Goal: Information Seeking & Learning: Learn about a topic

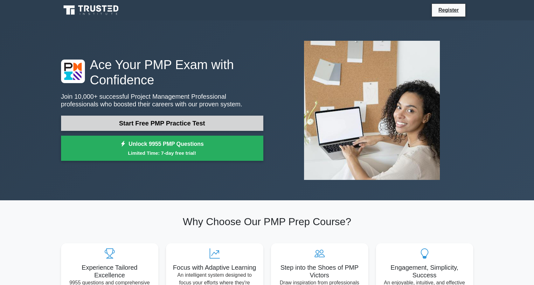
click at [228, 123] on link "Start Free PMP Practice Test" at bounding box center [162, 123] width 202 height 15
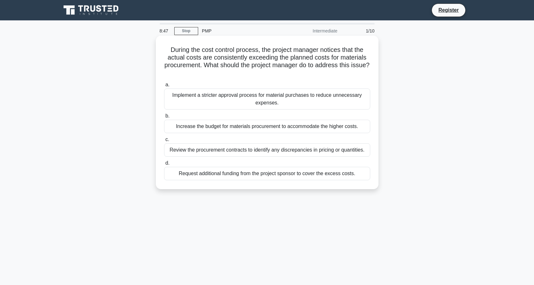
click at [292, 145] on div "Review the procurement contracts to identify any discrepancies in pricing or qu…" at bounding box center [267, 149] width 206 height 13
click at [164, 142] on input "c. Review the procurement contracts to identify any discrepancies in pricing or…" at bounding box center [164, 140] width 0 height 4
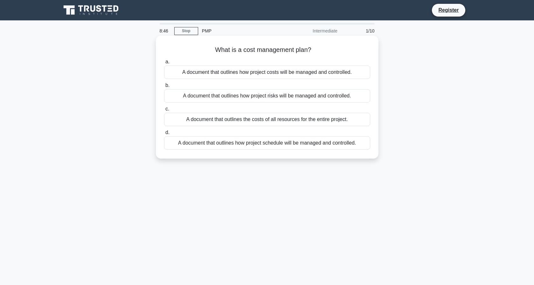
click at [292, 151] on div "What is a cost management plan? .spinner_0XTQ{transform-origin:center;animation…" at bounding box center [268, 97] width 218 height 118
click at [322, 78] on div "A document that outlines how project costs will be managed and controlled." at bounding box center [267, 72] width 206 height 13
click at [164, 64] on input "a. A document that outlines how project costs will be managed and controlled." at bounding box center [164, 62] width 0 height 4
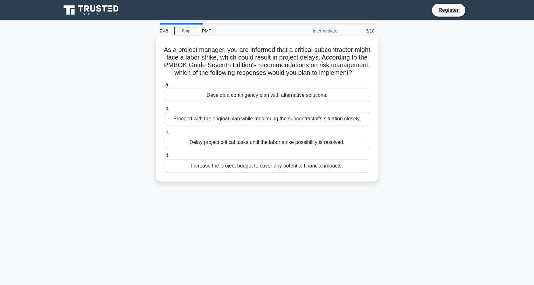
click at [303, 147] on div "Delay project critical tasks until the labor strike possibility is resolved." at bounding box center [267, 142] width 206 height 13
click at [164, 134] on input "c. Delay project critical tasks until the labor strike possibility is resolved." at bounding box center [164, 132] width 0 height 4
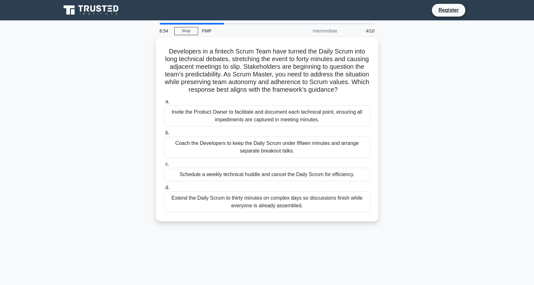
click at [303, 147] on div "Coach the Developers to keep the Daily Scrum under fifteen minutes and arrange …" at bounding box center [267, 147] width 206 height 21
click at [164, 135] on input "b. Coach the Developers to keep the Daily Scrum under fifteen minutes and arran…" at bounding box center [164, 133] width 0 height 4
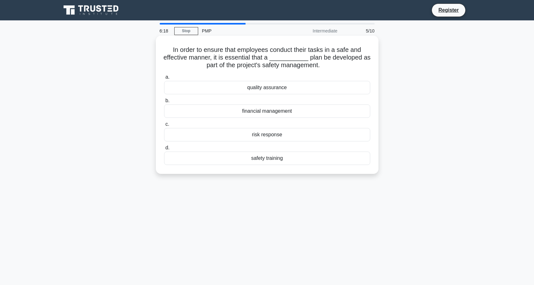
click at [277, 159] on div "safety training" at bounding box center [267, 158] width 206 height 13
click at [164, 150] on input "d. safety training" at bounding box center [164, 148] width 0 height 4
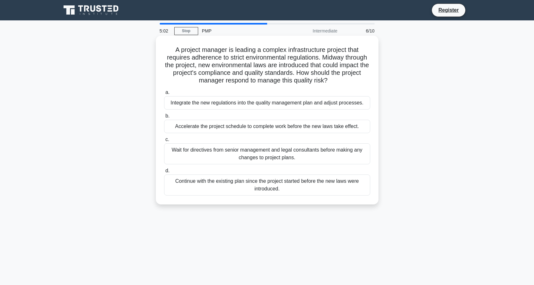
click at [260, 152] on div "Wait for directives from senior management and legal consultants before making …" at bounding box center [267, 153] width 206 height 21
click at [164, 142] on input "c. Wait for directives from senior management and legal consultants before maki…" at bounding box center [164, 140] width 0 height 4
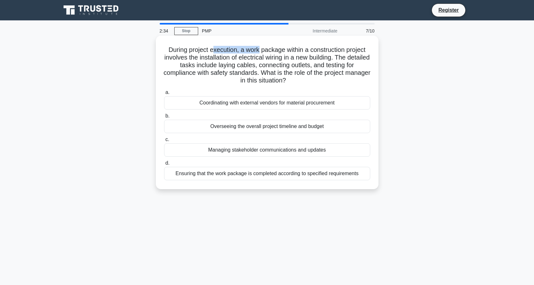
drag, startPoint x: 214, startPoint y: 52, endPoint x: 259, endPoint y: 51, distance: 45.2
click at [259, 51] on h5 "During project execution, a work package within a construction project involves…" at bounding box center [268, 65] width 208 height 39
drag, startPoint x: 250, startPoint y: 62, endPoint x: 313, endPoint y: 78, distance: 65.3
click at [313, 79] on h5 "During project execution, a work package within a construction project involves…" at bounding box center [268, 65] width 208 height 39
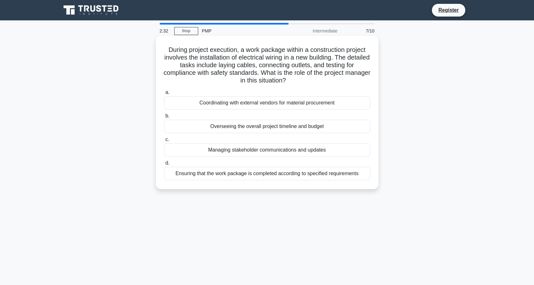
click at [313, 78] on h5 "During project execution, a work package within a construction project involves…" at bounding box center [268, 65] width 208 height 39
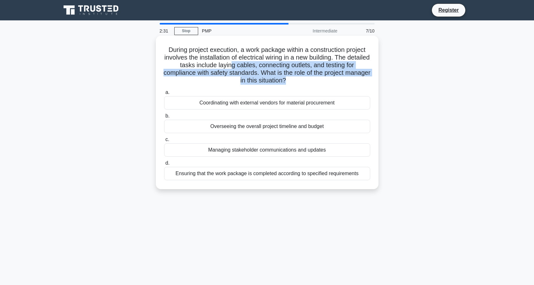
drag, startPoint x: 232, startPoint y: 67, endPoint x: 259, endPoint y: 87, distance: 33.9
click at [259, 87] on div "During project execution, a work package within a construction project involves…" at bounding box center [268, 112] width 218 height 148
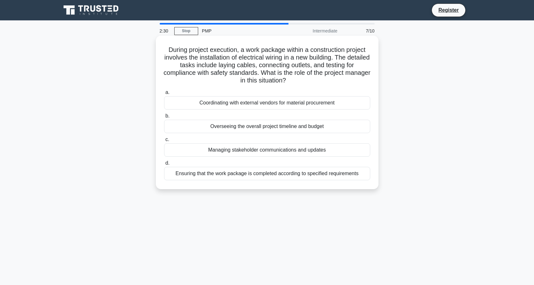
click at [285, 176] on div "Ensuring that the work package is completed according to specified requirements" at bounding box center [267, 173] width 206 height 13
click at [164, 165] on input "d. Ensuring that the work package is completed according to specified requireme…" at bounding box center [164, 163] width 0 height 4
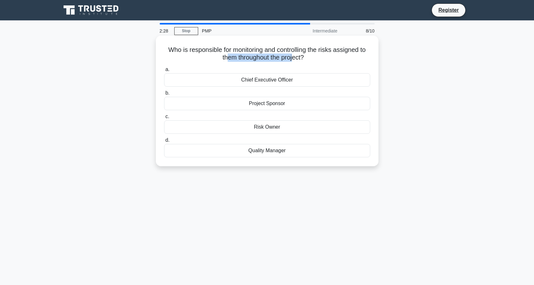
drag, startPoint x: 228, startPoint y: 54, endPoint x: 292, endPoint y: 53, distance: 64.0
click at [292, 53] on h5 "Who is responsible for monitoring and controlling the risks assigned to them th…" at bounding box center [268, 54] width 208 height 16
drag, startPoint x: 191, startPoint y: 50, endPoint x: 273, endPoint y: 62, distance: 83.0
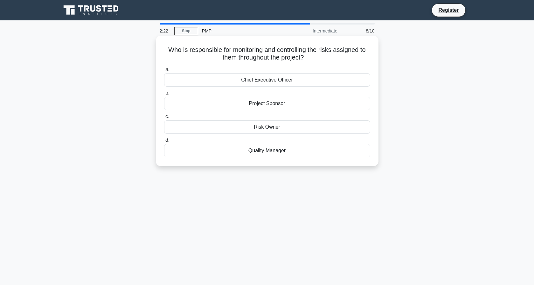
click at [273, 62] on h5 "Who is responsible for monitoring and controlling the risks assigned to them th…" at bounding box center [268, 54] width 208 height 16
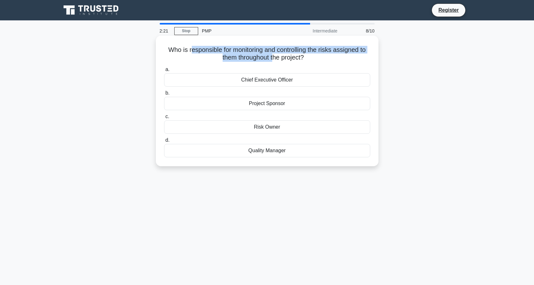
click at [273, 62] on h5 "Who is responsible for monitoring and controlling the risks assigned to them th…" at bounding box center [268, 54] width 208 height 16
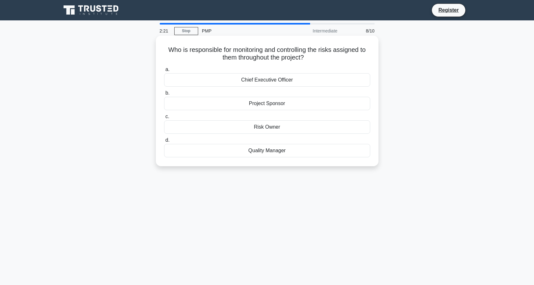
click at [273, 62] on h5 "Who is responsible for monitoring and controlling the risks assigned to them th…" at bounding box center [268, 54] width 208 height 16
click at [285, 151] on div "Quality Manager" at bounding box center [267, 150] width 206 height 13
click at [164, 142] on input "d. Quality Manager" at bounding box center [164, 140] width 0 height 4
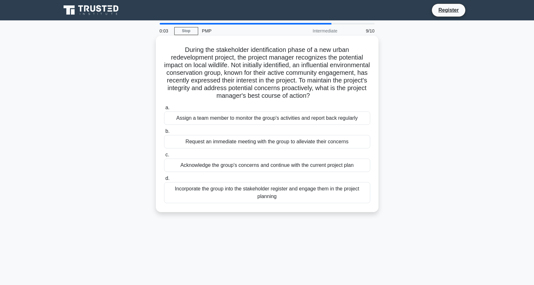
click at [298, 121] on div "Assign a team member to monitor the group's activities and report back regularly" at bounding box center [267, 117] width 206 height 13
click at [164, 110] on input "a. Assign a team member to monitor the group's activities and report back regul…" at bounding box center [164, 108] width 0 height 4
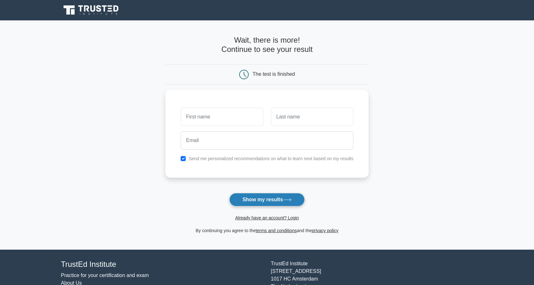
click at [288, 201] on icon at bounding box center [287, 200] width 9 height 4
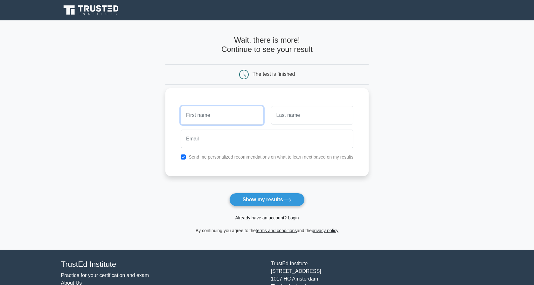
click at [218, 118] on input "text" at bounding box center [222, 115] width 82 height 18
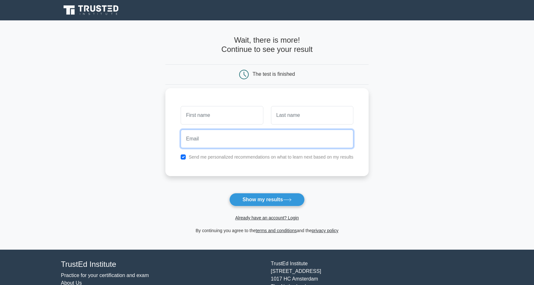
click at [271, 144] on input "email" at bounding box center [267, 139] width 173 height 18
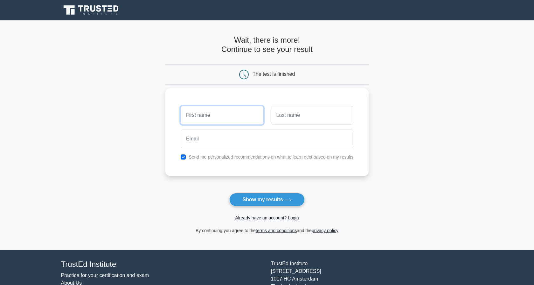
click at [232, 116] on input "text" at bounding box center [222, 115] width 82 height 18
type input "xyx"
click at [326, 118] on input "text" at bounding box center [312, 115] width 82 height 18
type input "xb"
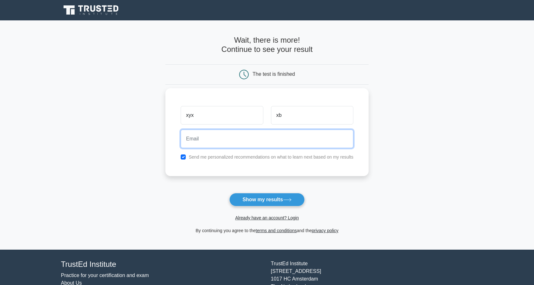
click at [307, 137] on input "email" at bounding box center [267, 139] width 173 height 18
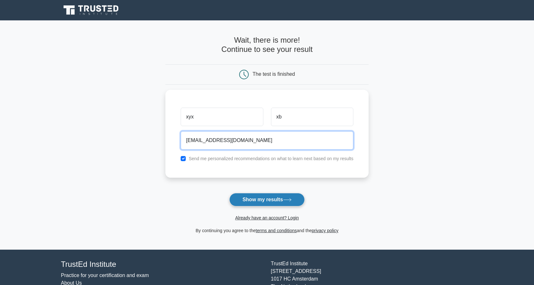
type input "shrs.143@gmail.com"
click at [284, 200] on button "Show my results" at bounding box center [267, 199] width 75 height 13
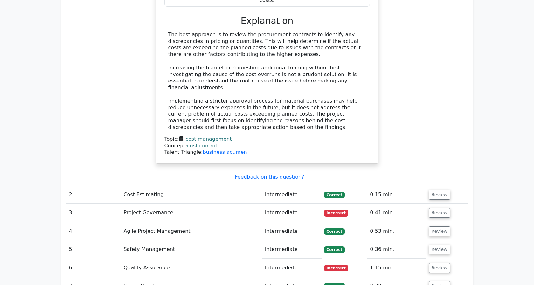
scroll to position [775, 0]
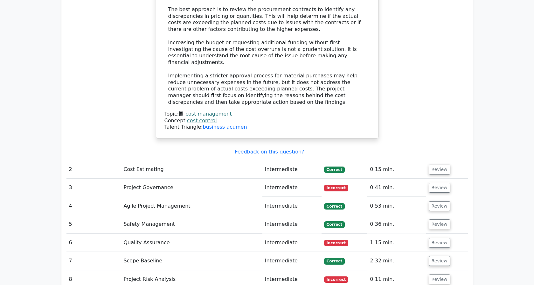
click at [227, 160] on td "Cost Estimating" at bounding box center [191, 169] width 141 height 18
click at [429, 165] on button "Review" at bounding box center [440, 170] width 22 height 10
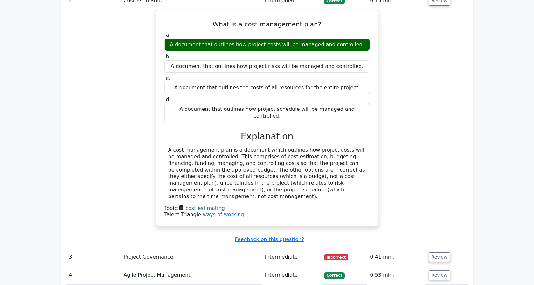
scroll to position [946, 0]
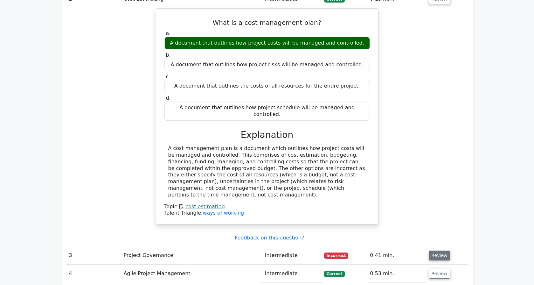
click at [440, 251] on button "Review" at bounding box center [440, 256] width 22 height 10
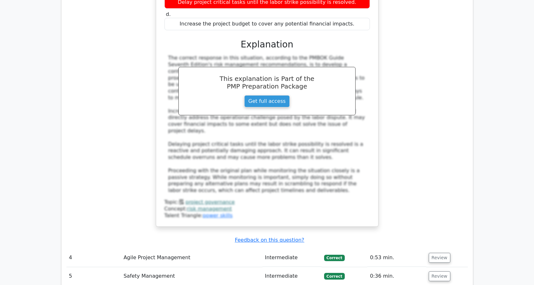
scroll to position [1324, 0]
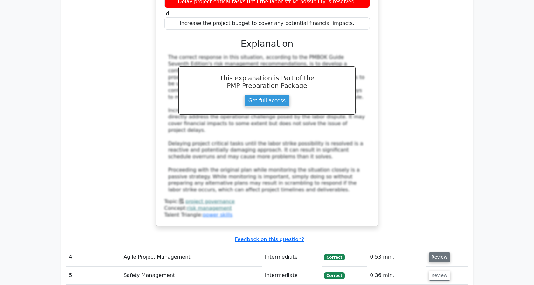
click at [436, 252] on button "Review" at bounding box center [440, 257] width 22 height 10
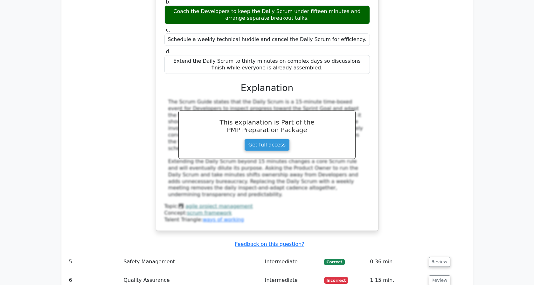
scroll to position [1689, 0]
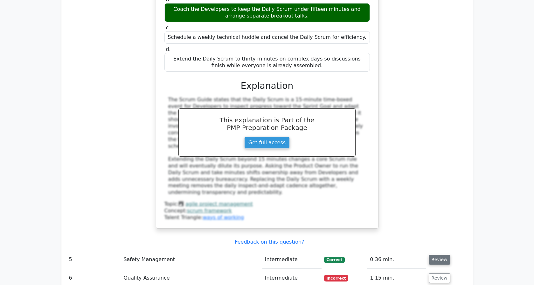
click at [441, 255] on button "Review" at bounding box center [440, 260] width 22 height 10
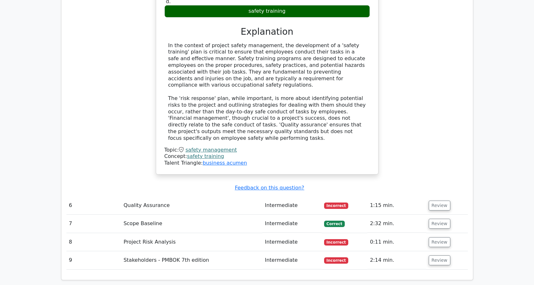
scroll to position [2051, 0]
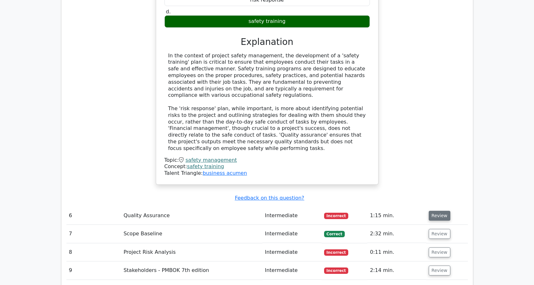
click at [429, 211] on button "Review" at bounding box center [440, 216] width 22 height 10
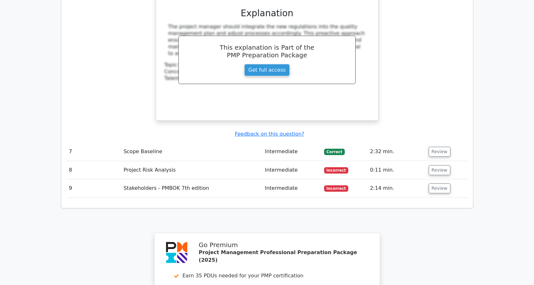
scroll to position [2448, 0]
click at [437, 146] on button "Review" at bounding box center [440, 151] width 22 height 10
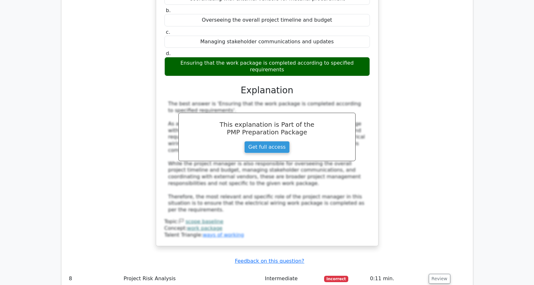
scroll to position [2686, 0]
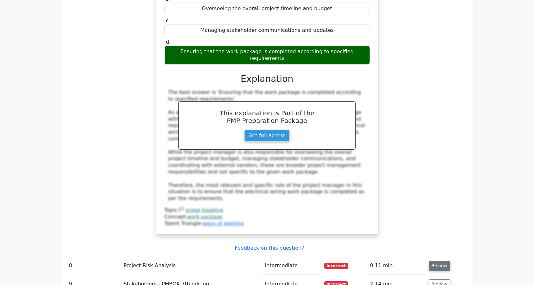
click at [431, 261] on button "Review" at bounding box center [440, 266] width 22 height 10
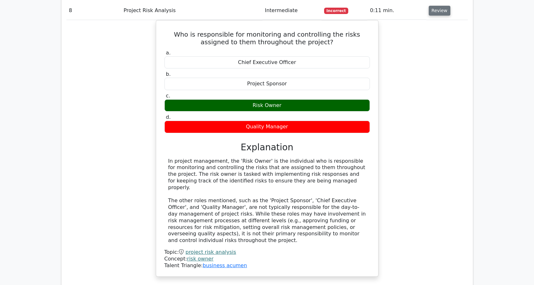
scroll to position [2956, 0]
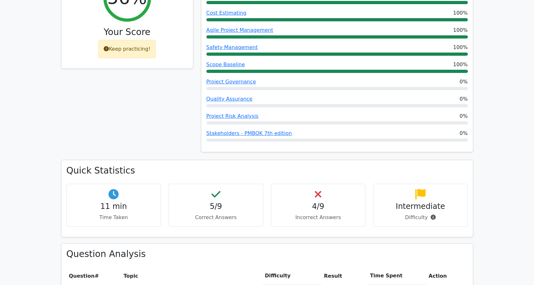
scroll to position [0, 0]
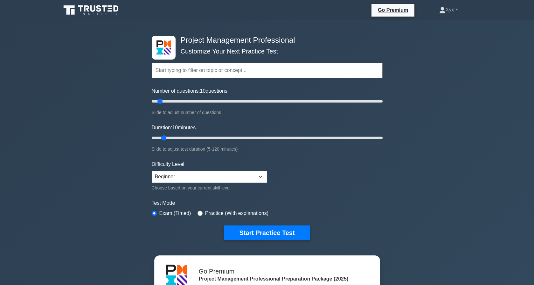
click at [201, 74] on input "text" at bounding box center [267, 70] width 231 height 15
type input "130"
drag, startPoint x: 160, startPoint y: 103, endPoint x: 298, endPoint y: 103, distance: 137.8
click at [298, 103] on input "Number of questions: 130 questions" at bounding box center [267, 101] width 231 height 8
drag, startPoint x: 165, startPoint y: 139, endPoint x: 464, endPoint y: 131, distance: 299.0
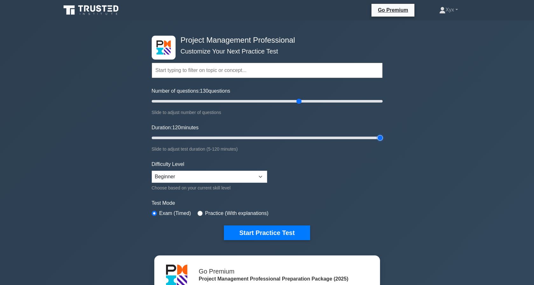
type input "120"
click at [383, 134] on input "Duration: 120 minutes" at bounding box center [267, 138] width 231 height 8
click at [207, 182] on div "Difficulty Level Beginner Intermediate Expert Choose based on your current skil…" at bounding box center [210, 175] width 116 height 31
click at [207, 180] on select "Beginner Intermediate Expert" at bounding box center [210, 177] width 116 height 12
select select "intermediate"
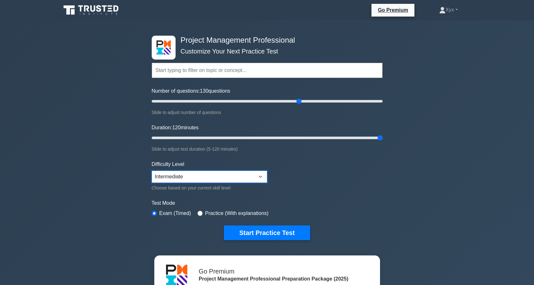
click at [152, 171] on select "Beginner Intermediate Expert" at bounding box center [210, 177] width 116 height 12
click at [256, 214] on label "Practice (With explanations)" at bounding box center [236, 213] width 63 height 8
click at [217, 214] on label "Practice (With explanations)" at bounding box center [236, 213] width 63 height 8
click at [202, 213] on input "radio" at bounding box center [200, 213] width 5 height 5
radio input "true"
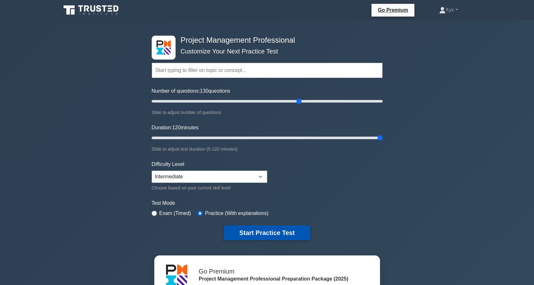
click at [274, 235] on button "Start Practice Test" at bounding box center [267, 232] width 86 height 15
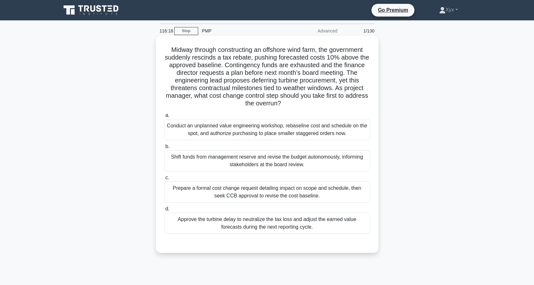
click at [267, 197] on div "Prepare a formal cost change request detailing impact on scope and schedule, th…" at bounding box center [267, 191] width 206 height 21
click at [164, 180] on input "c. Prepare a formal cost change request detailing impact on scope and schedule,…" at bounding box center [164, 178] width 0 height 4
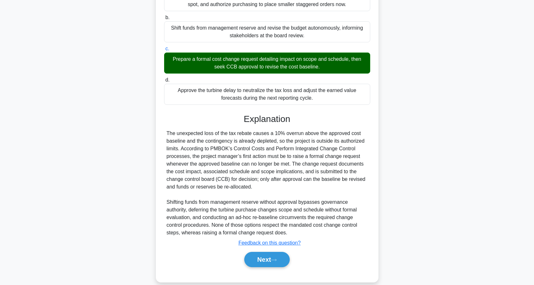
scroll to position [138, 0]
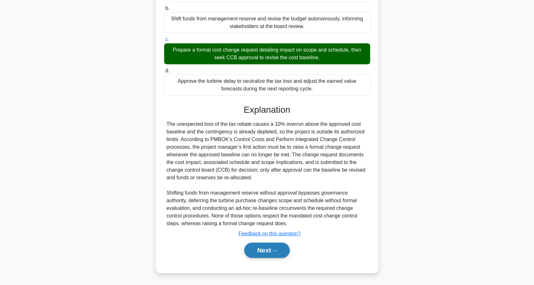
click at [286, 250] on button "Next" at bounding box center [267, 250] width 46 height 15
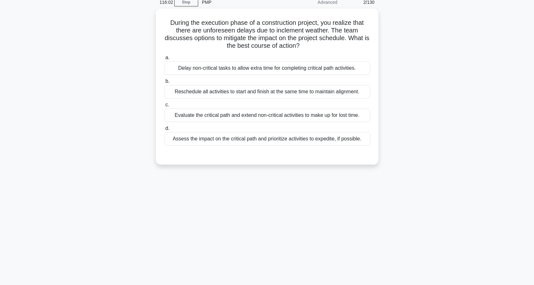
scroll to position [30, 0]
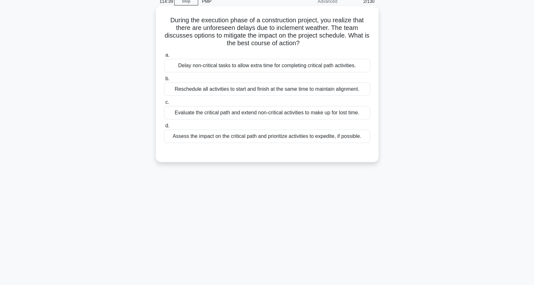
click at [280, 137] on div "Assess the impact on the critical path and prioritize activities to expedite, i…" at bounding box center [267, 136] width 206 height 13
click at [164, 128] on input "d. Assess the impact on the critical path and prioritize activities to expedite…" at bounding box center [164, 126] width 0 height 4
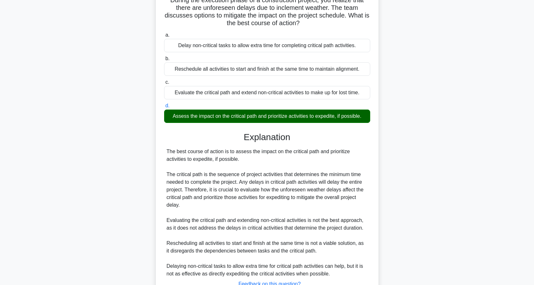
scroll to position [94, 0]
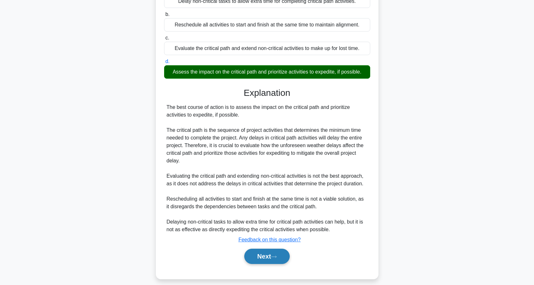
click at [273, 253] on button "Next" at bounding box center [267, 256] width 46 height 15
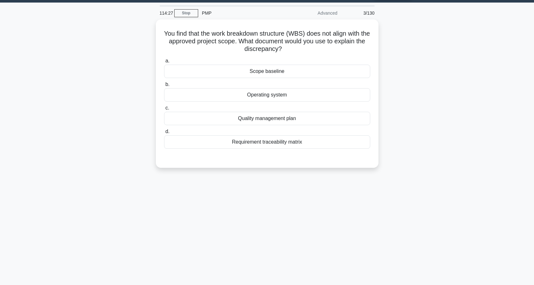
scroll to position [0, 0]
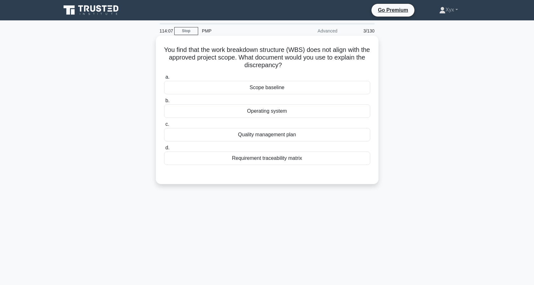
click at [285, 91] on div "Scope baseline" at bounding box center [267, 87] width 206 height 13
click at [164, 79] on input "a. Scope baseline" at bounding box center [164, 77] width 0 height 4
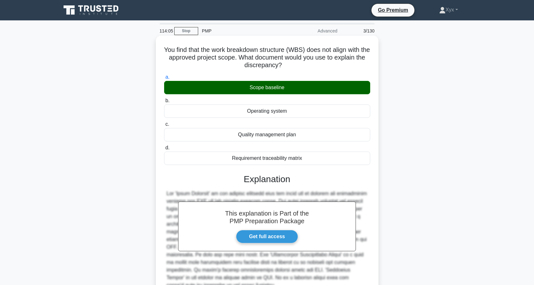
scroll to position [62, 0]
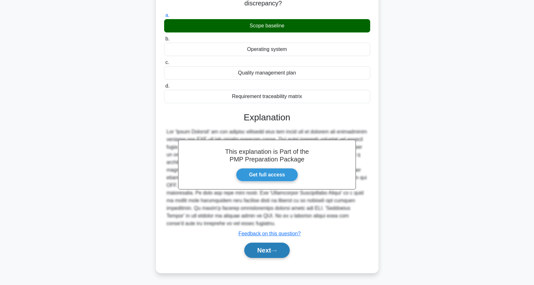
click at [278, 256] on button "Next" at bounding box center [267, 250] width 46 height 15
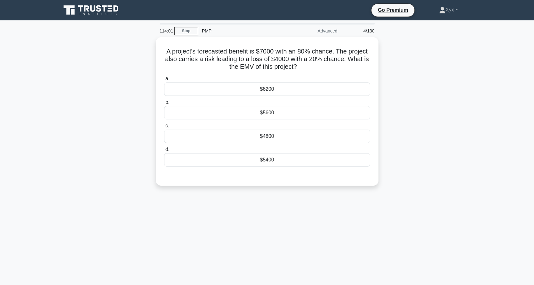
scroll to position [0, 0]
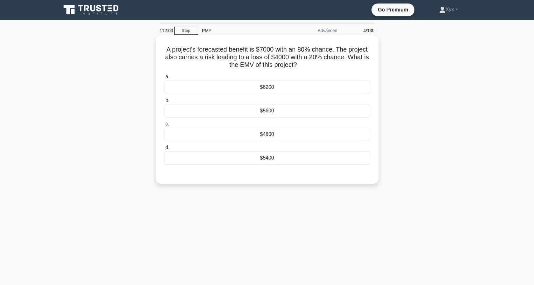
drag, startPoint x: 166, startPoint y: 49, endPoint x: 307, endPoint y: 65, distance: 140.9
click at [307, 65] on h5 "A project's forecasted benefit is $7000 with an 80% chance. The project also ca…" at bounding box center [268, 58] width 208 height 24
copy h5 "A project's forecasted benefit is $7000 with an 80% chance. The project also ca…"
click at [295, 133] on div "$4800" at bounding box center [267, 134] width 206 height 13
click at [164, 126] on input "c. $4800" at bounding box center [164, 124] width 0 height 4
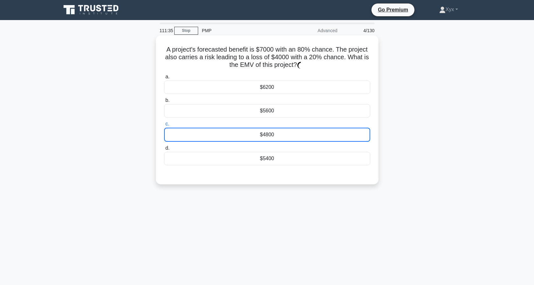
click at [295, 135] on div "$4800" at bounding box center [267, 135] width 206 height 14
click at [164, 126] on input "c. $4800" at bounding box center [164, 124] width 0 height 4
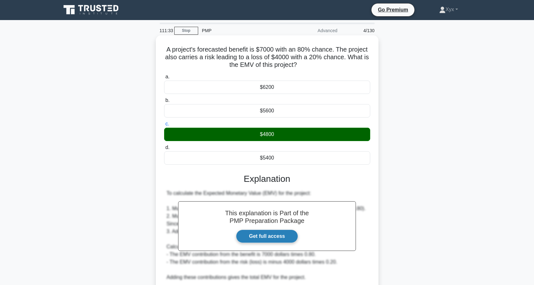
scroll to position [93, 0]
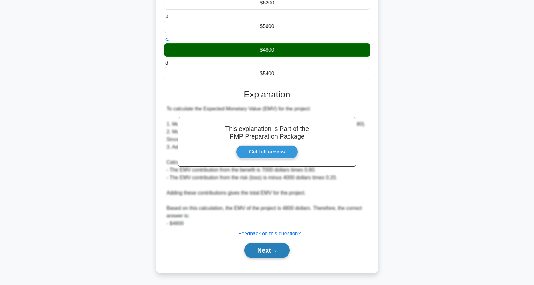
click at [271, 255] on button "Next" at bounding box center [267, 250] width 46 height 15
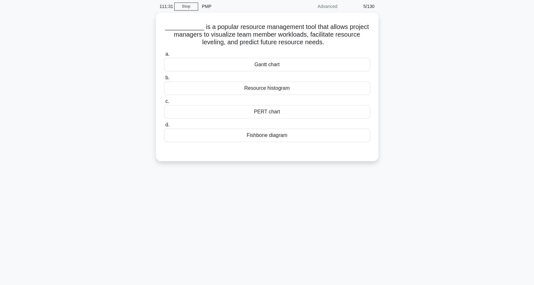
scroll to position [0, 0]
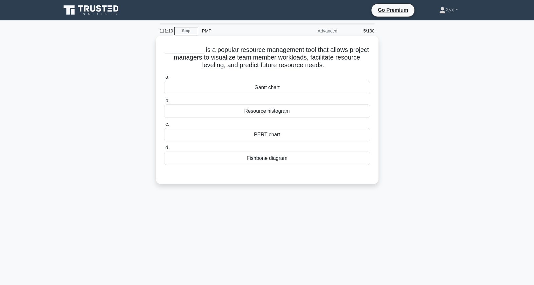
click at [300, 117] on div "Resource histogram" at bounding box center [267, 110] width 206 height 13
click at [164, 103] on input "b. Resource histogram" at bounding box center [164, 101] width 0 height 4
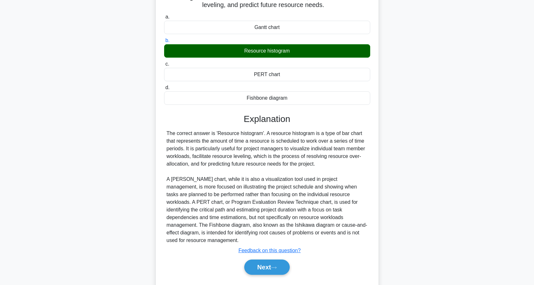
scroll to position [60, 0]
drag, startPoint x: 198, startPoint y: 150, endPoint x: 343, endPoint y: 160, distance: 145.2
click at [343, 160] on div "The correct answer is 'Resource histogram'. A resource histogram is a type of b…" at bounding box center [267, 186] width 201 height 115
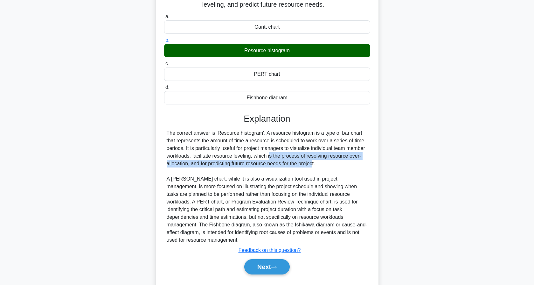
drag, startPoint x: 234, startPoint y: 155, endPoint x: 276, endPoint y: 166, distance: 44.0
click at [276, 166] on div "The correct answer is 'Resource histogram'. A resource histogram is a type of b…" at bounding box center [267, 186] width 201 height 115
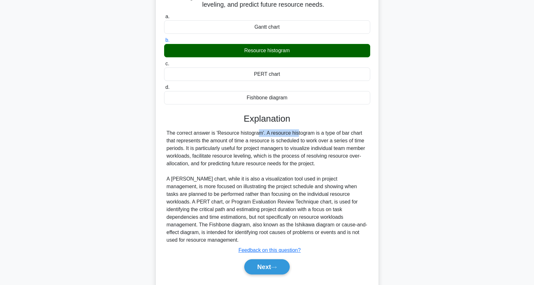
drag, startPoint x: 217, startPoint y: 134, endPoint x: 262, endPoint y: 136, distance: 44.6
click at [262, 136] on div "The correct answer is 'Resource histogram'. A resource histogram is a type of b…" at bounding box center [267, 186] width 201 height 115
copy div "Resource histogram"
click at [260, 259] on button "Next" at bounding box center [267, 266] width 46 height 15
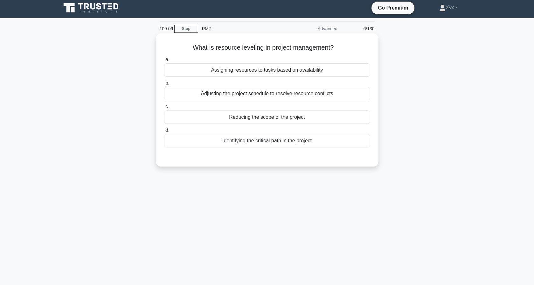
scroll to position [0, 0]
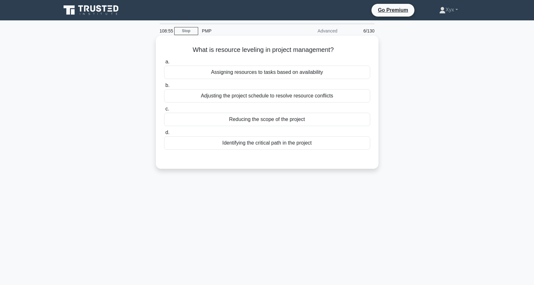
click at [297, 71] on div "Assigning resources to tasks based on availability" at bounding box center [267, 72] width 206 height 13
click at [164, 64] on input "a. Assigning resources to tasks based on availability" at bounding box center [164, 62] width 0 height 4
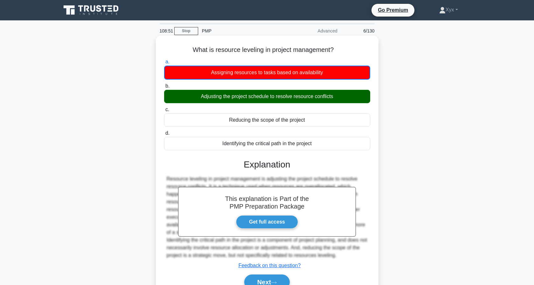
scroll to position [59, 0]
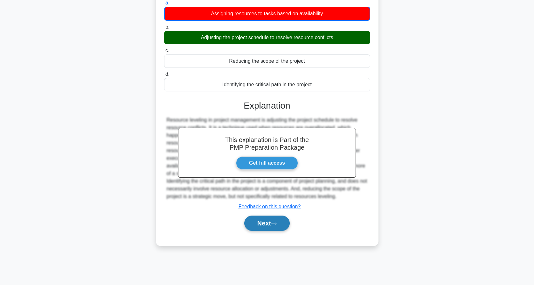
click at [271, 224] on button "Next" at bounding box center [267, 222] width 46 height 15
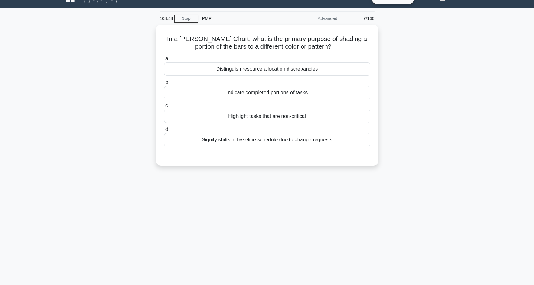
scroll to position [0, 0]
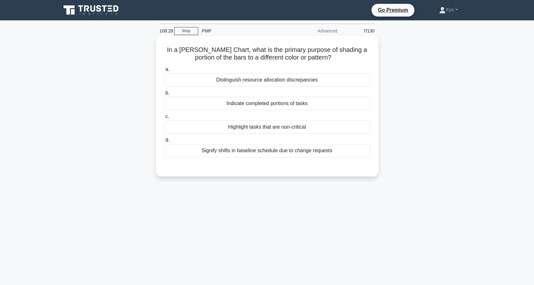
click at [281, 156] on div "Signify shifts in baseline schedule due to change requests" at bounding box center [267, 150] width 206 height 13
click at [164, 142] on input "d. Signify shifts in baseline schedule due to change requests" at bounding box center [164, 140] width 0 height 4
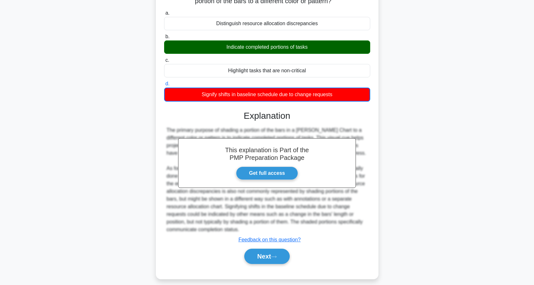
scroll to position [63, 0]
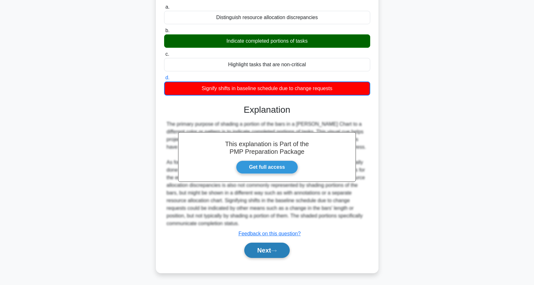
click at [265, 243] on button "Next" at bounding box center [267, 250] width 46 height 15
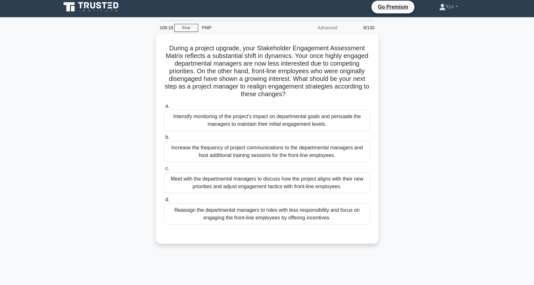
scroll to position [1, 0]
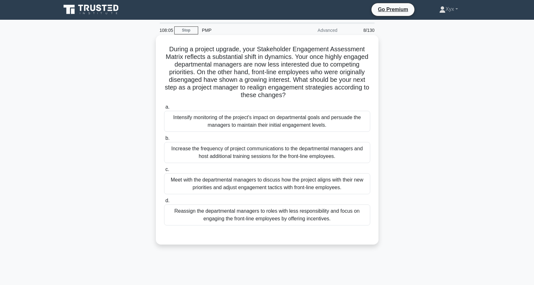
click at [188, 38] on div "During a project upgrade, your Stakeholder Engagement Assessment Matrix reflect…" at bounding box center [267, 139] width 223 height 209
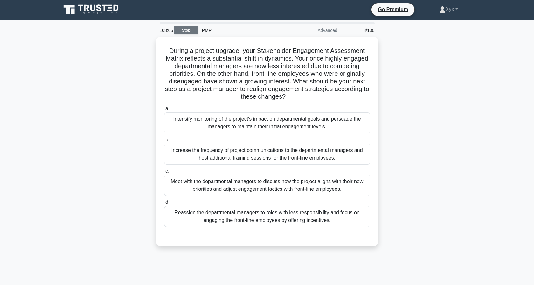
click at [188, 32] on link "Stop" at bounding box center [186, 30] width 24 height 8
